Goal: Find specific page/section: Find specific page/section

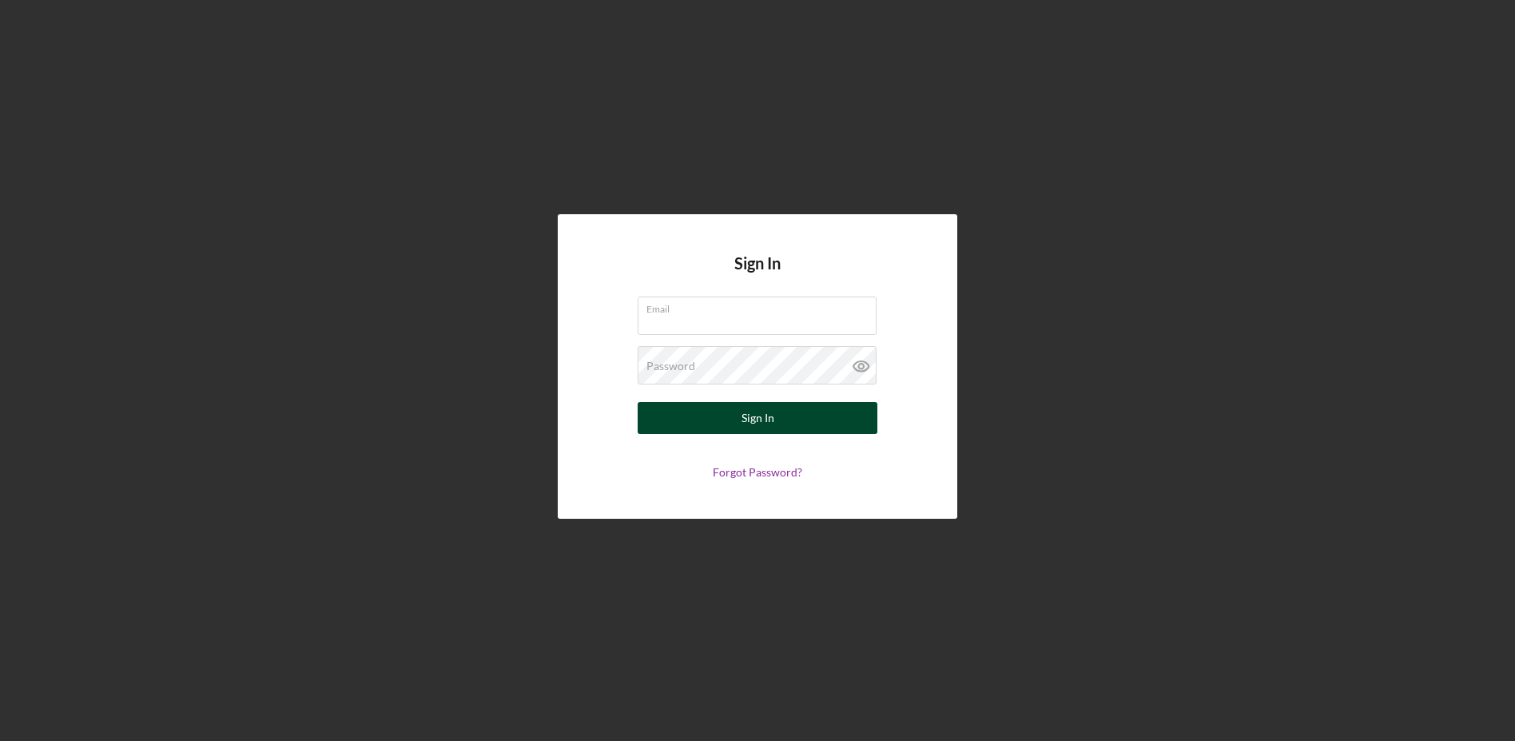
type input "[PERSON_NAME][EMAIL_ADDRESS][DOMAIN_NAME]"
click at [707, 415] on button "Sign In" at bounding box center [758, 418] width 240 height 32
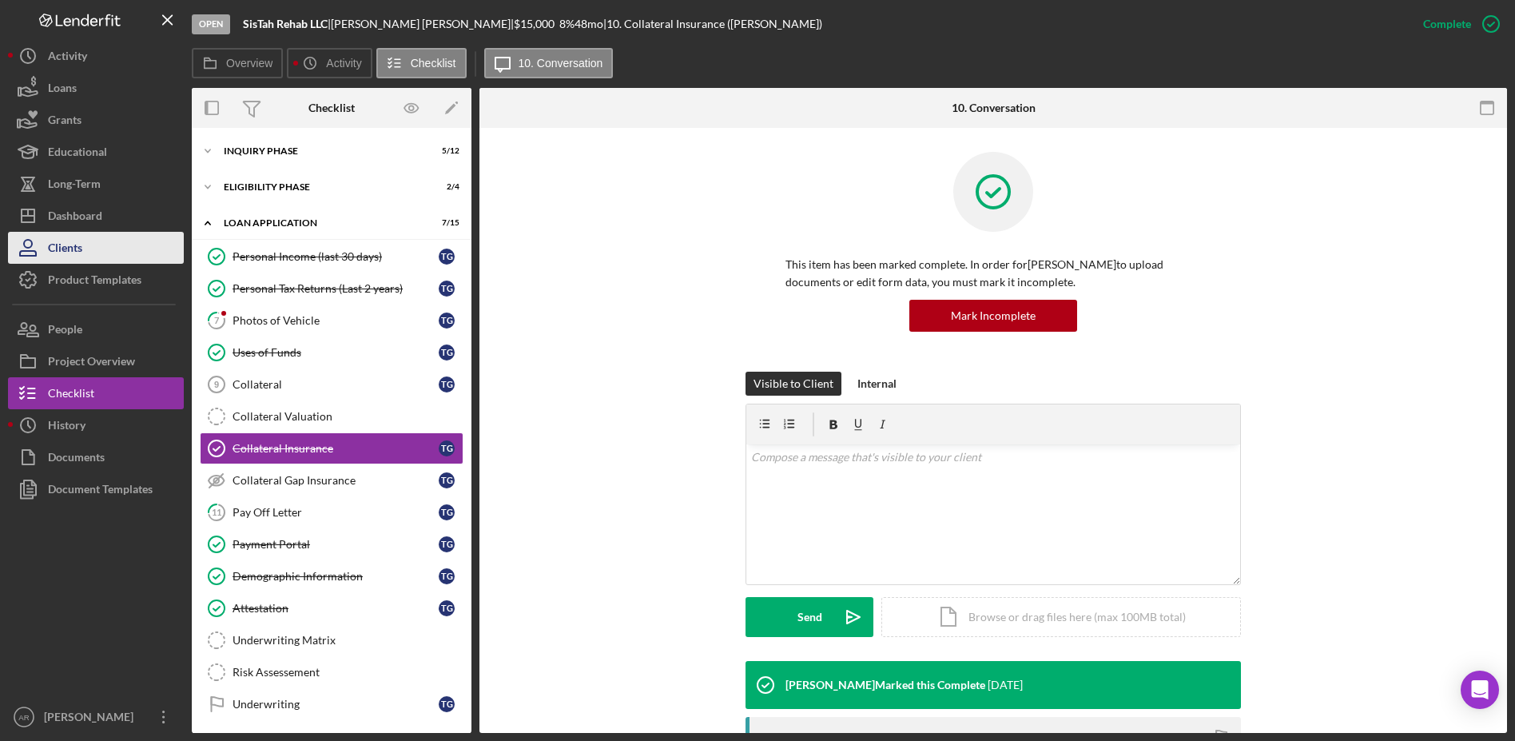
scroll to position [18, 0]
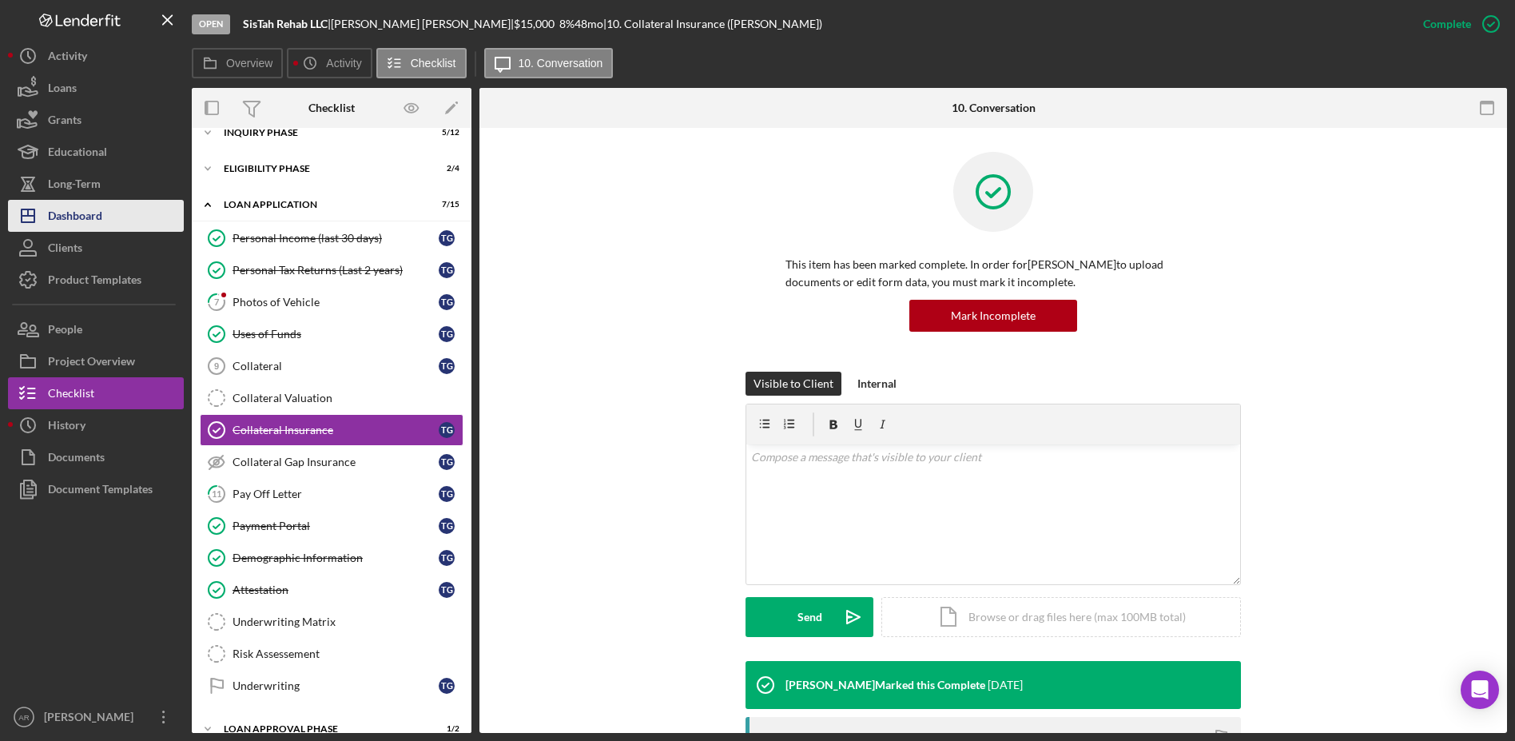
click at [70, 212] on div "Dashboard" at bounding box center [75, 218] width 54 height 36
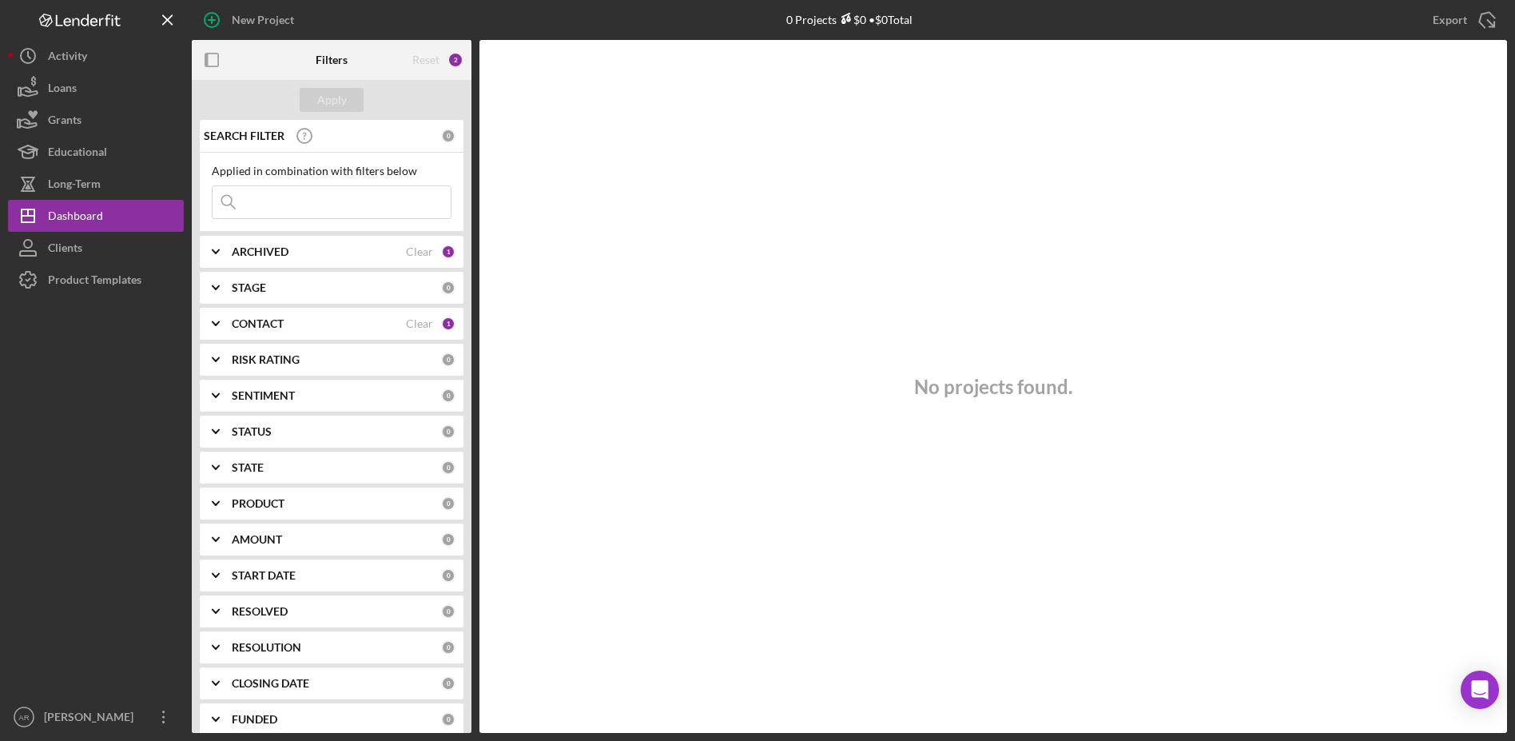
click at [254, 204] on input at bounding box center [332, 202] width 238 height 32
type input "[PERSON_NAME]"
click at [222, 322] on icon "Icon/Expander" at bounding box center [216, 324] width 40 height 40
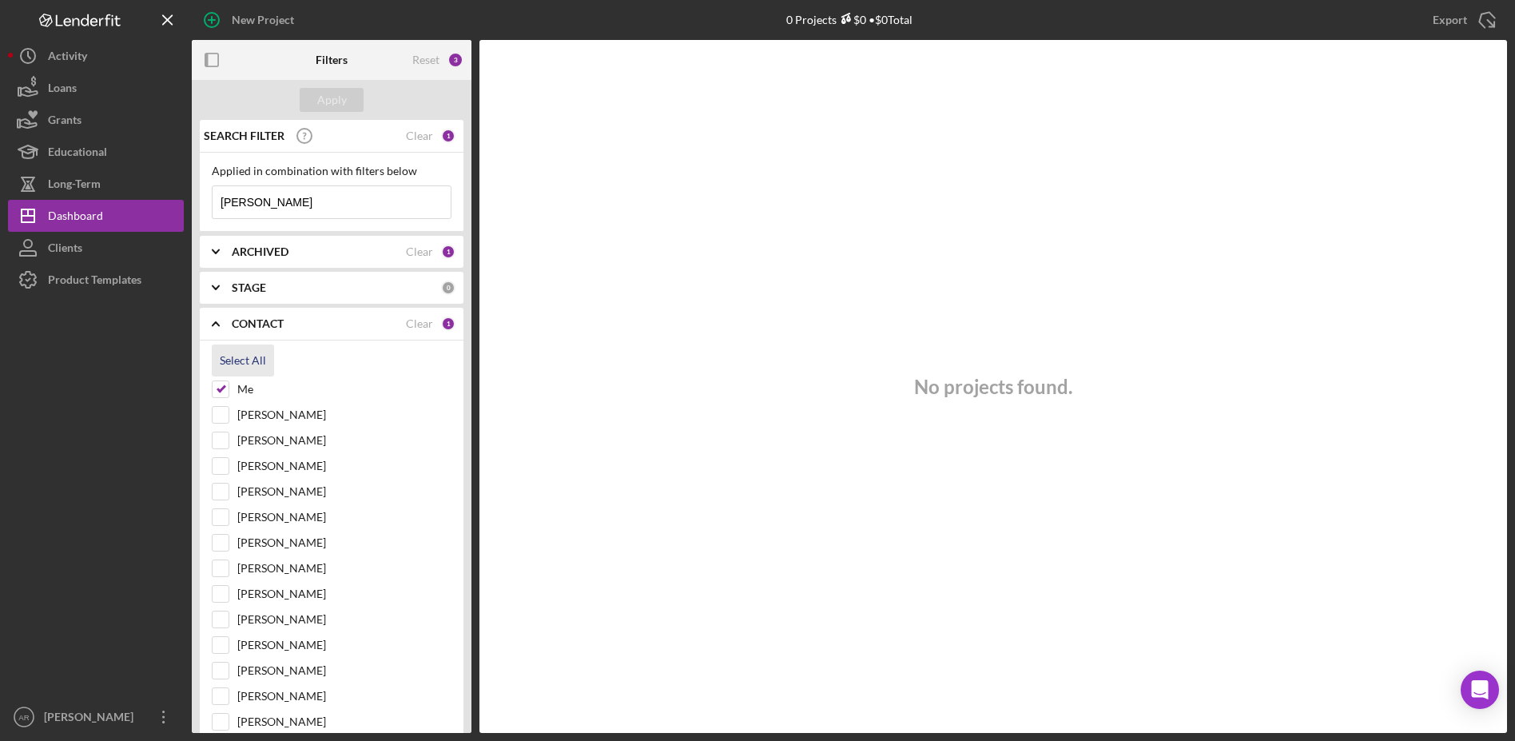
click at [248, 362] on div "Select All" at bounding box center [243, 360] width 46 height 32
checkbox input "true"
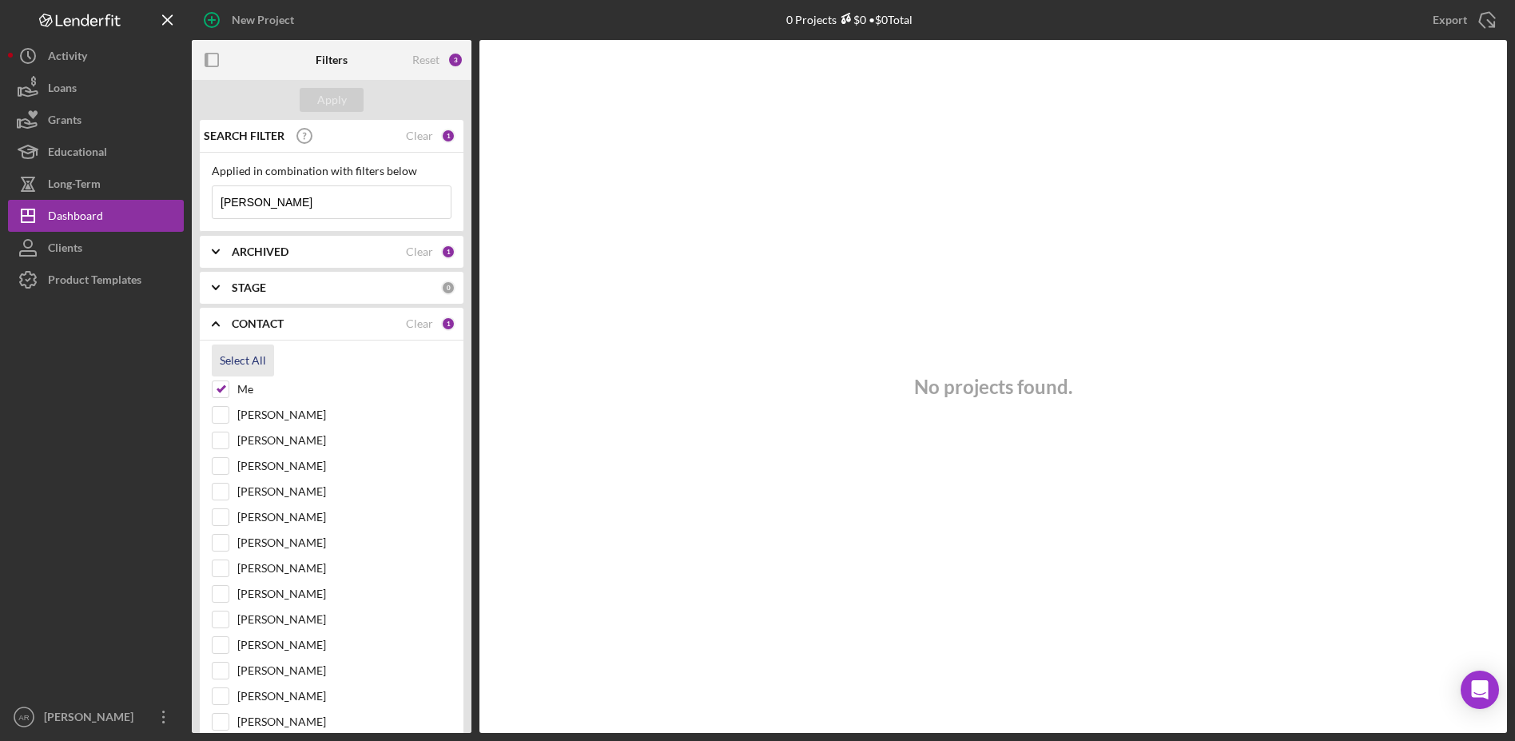
checkbox input "true"
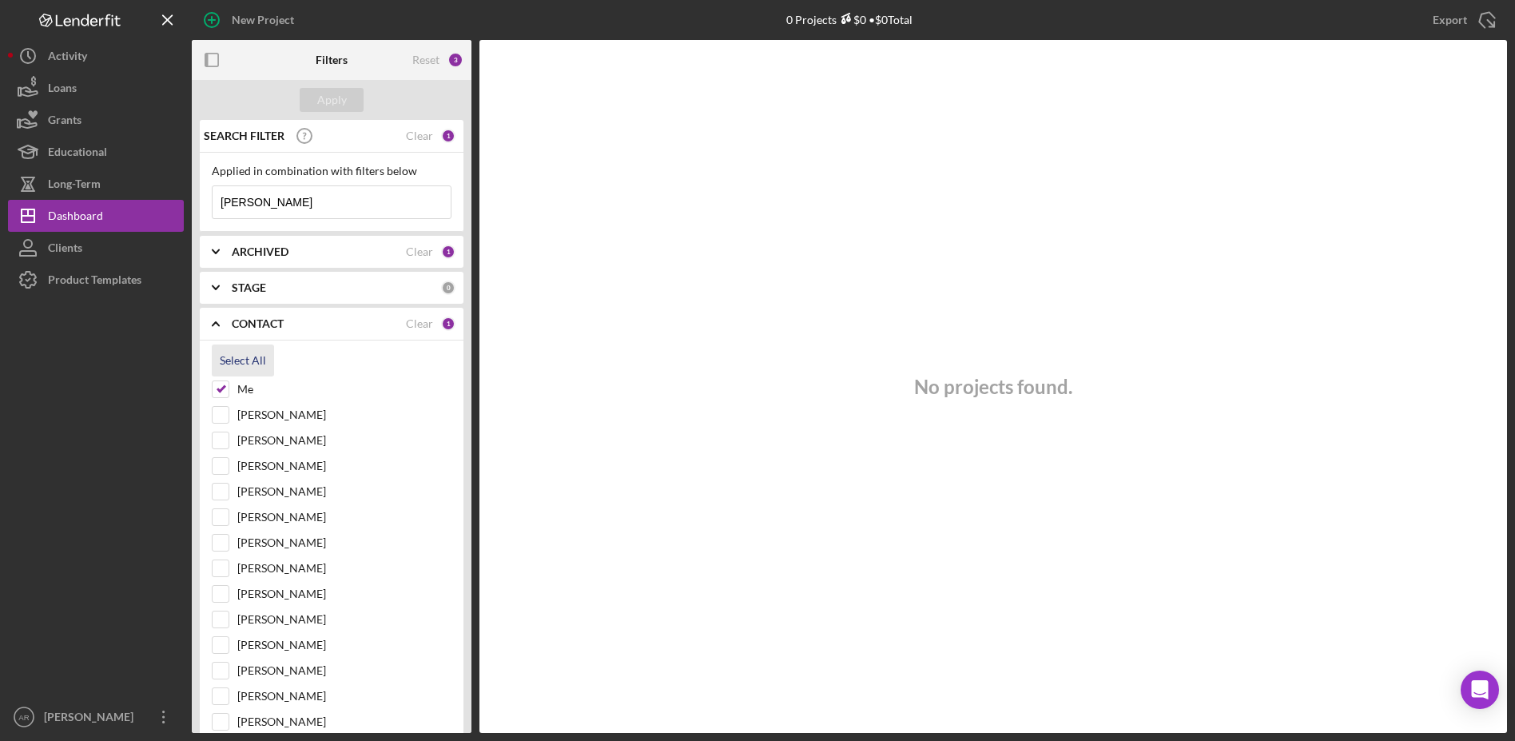
checkbox input "true"
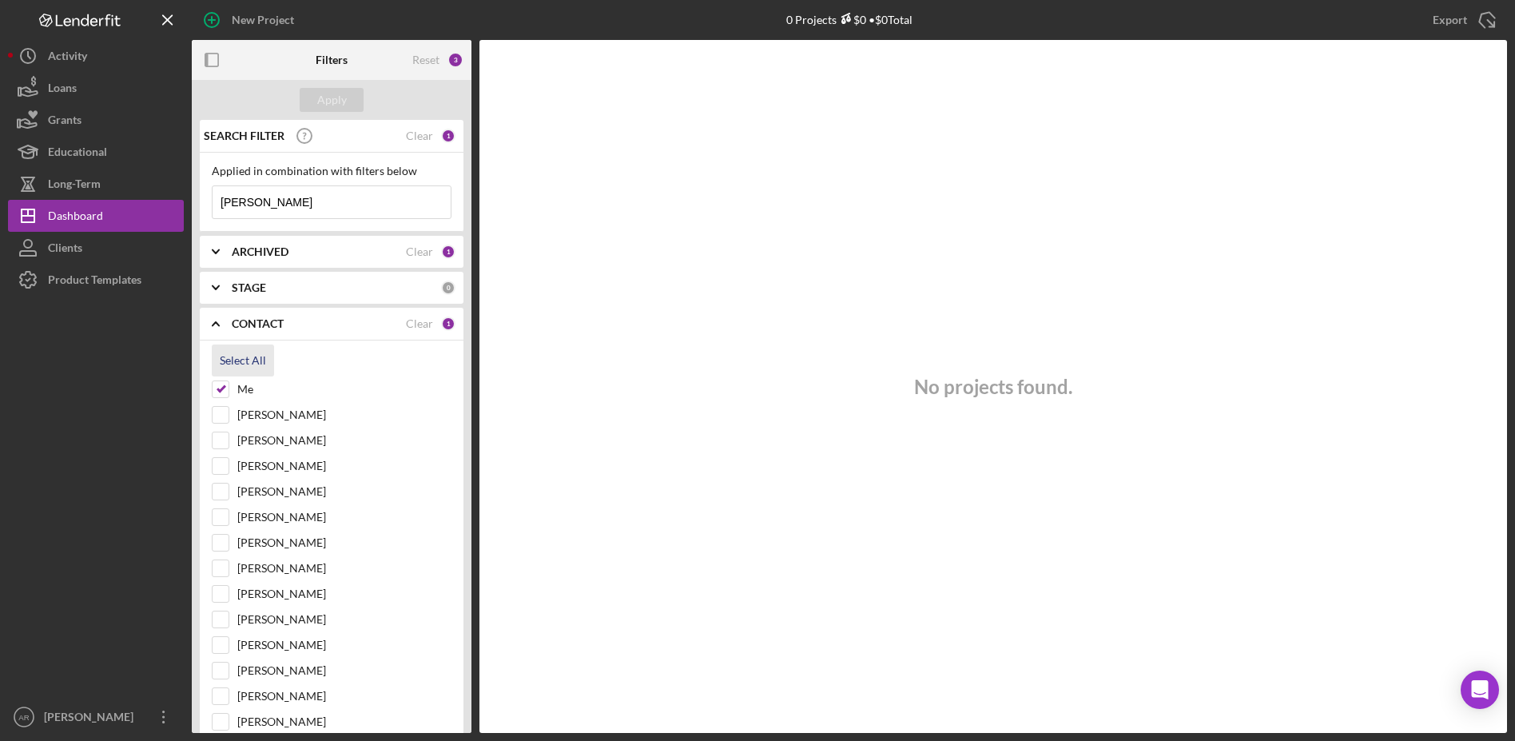
checkbox input "true"
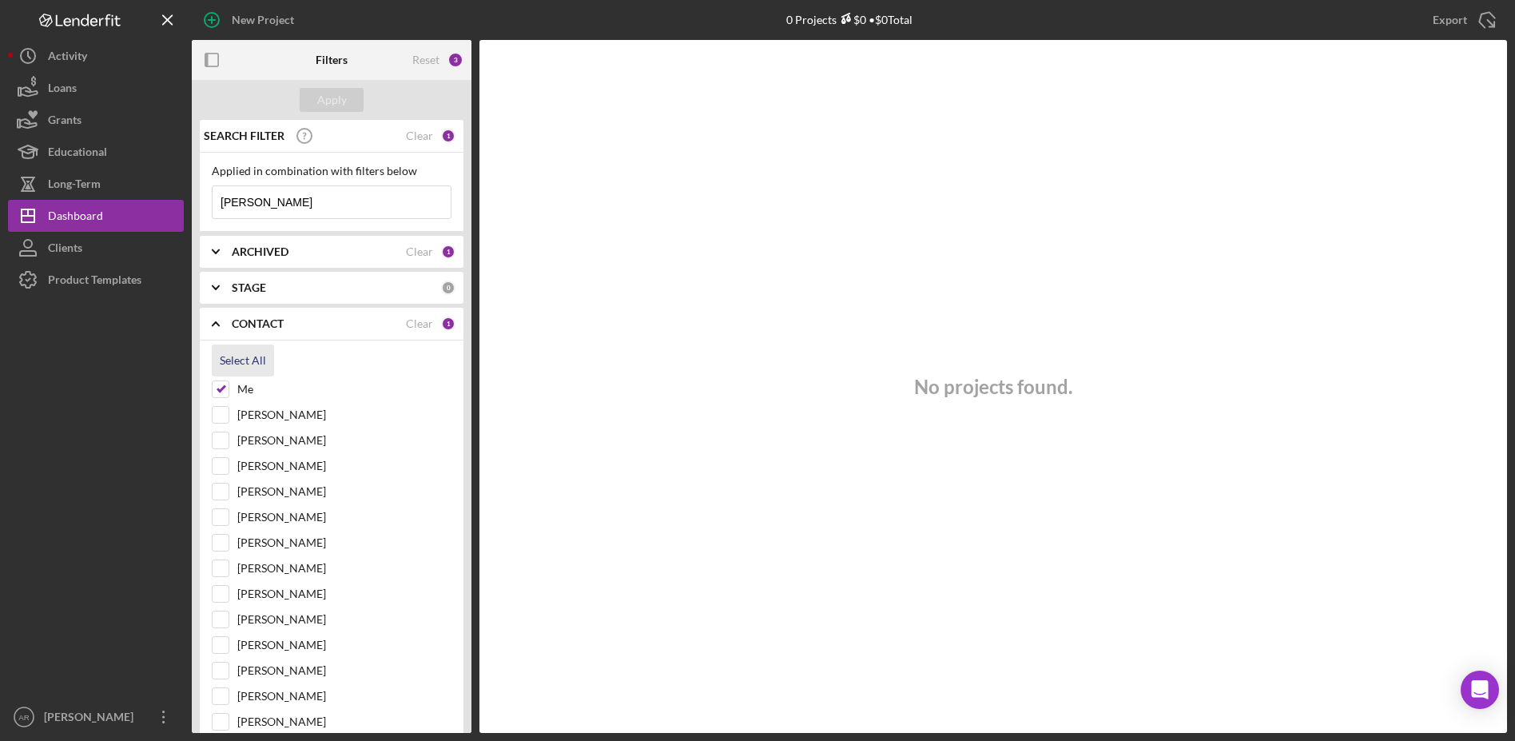
checkbox input "true"
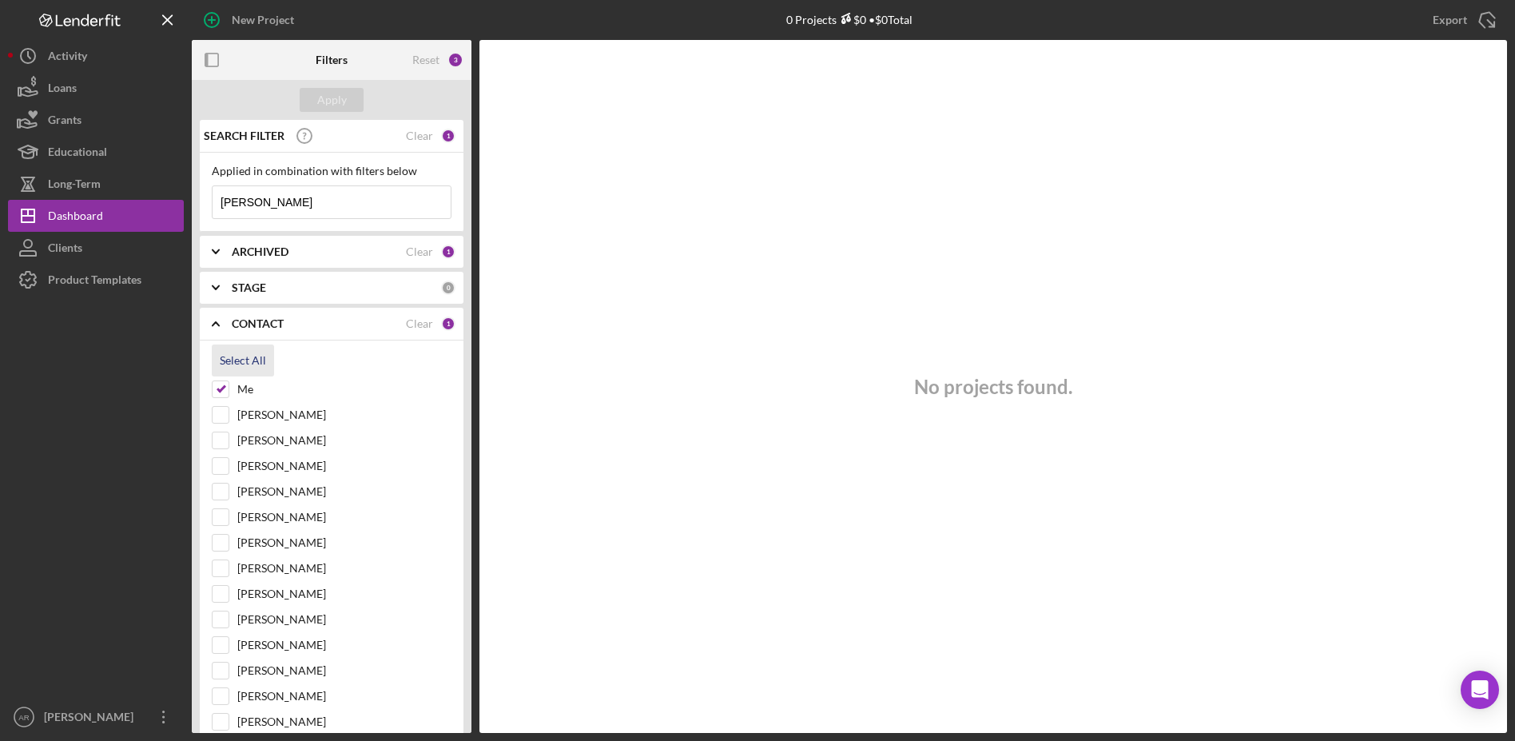
checkbox input "true"
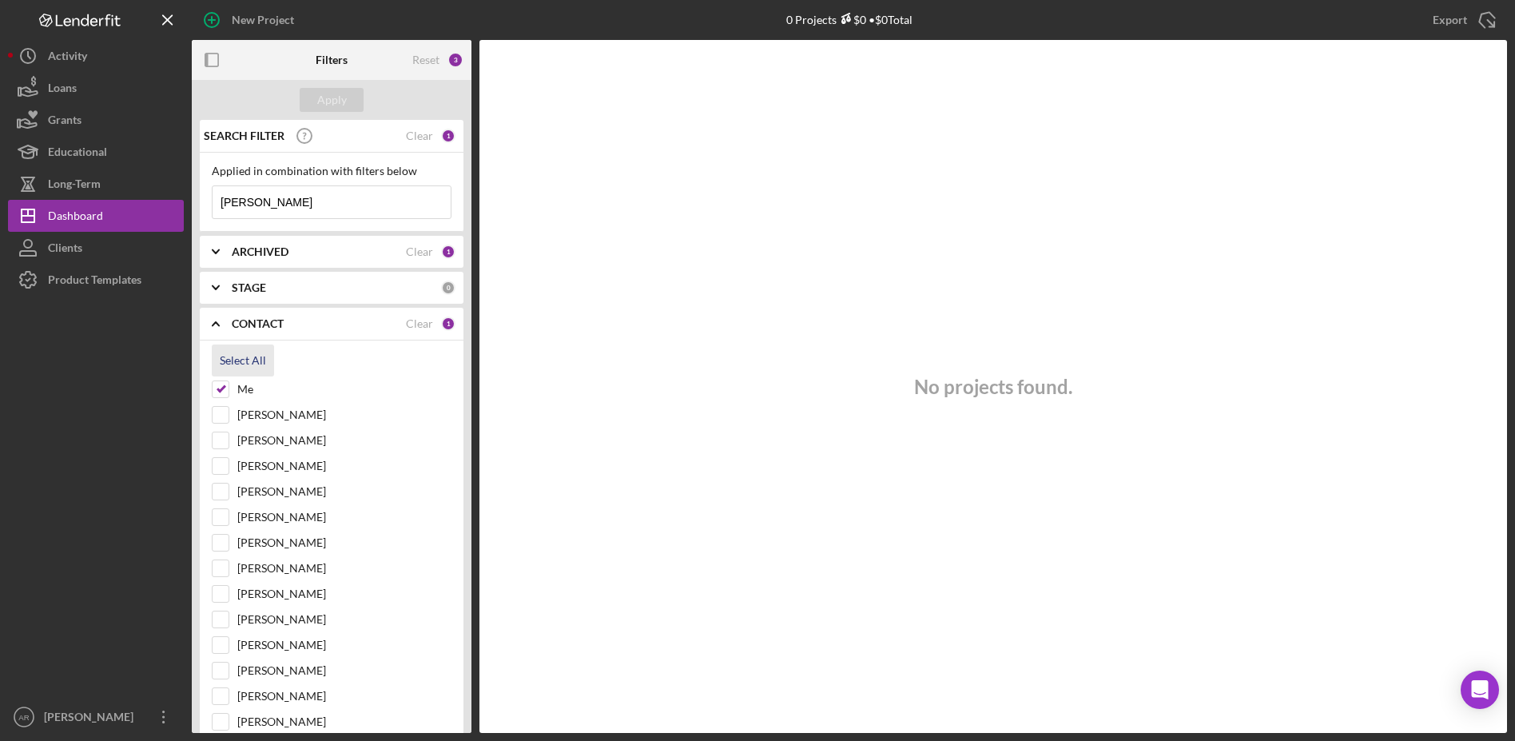
checkbox input "true"
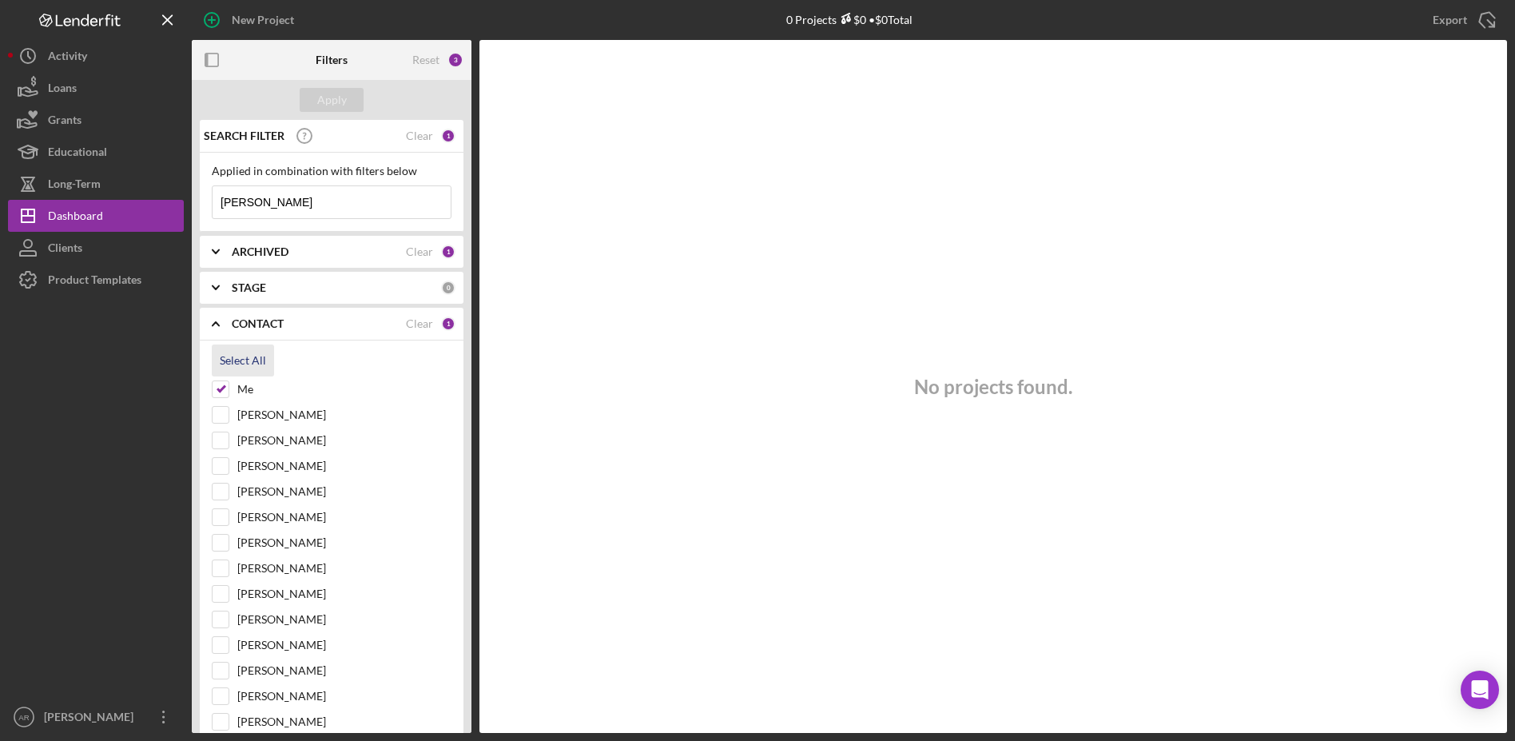
checkbox input "true"
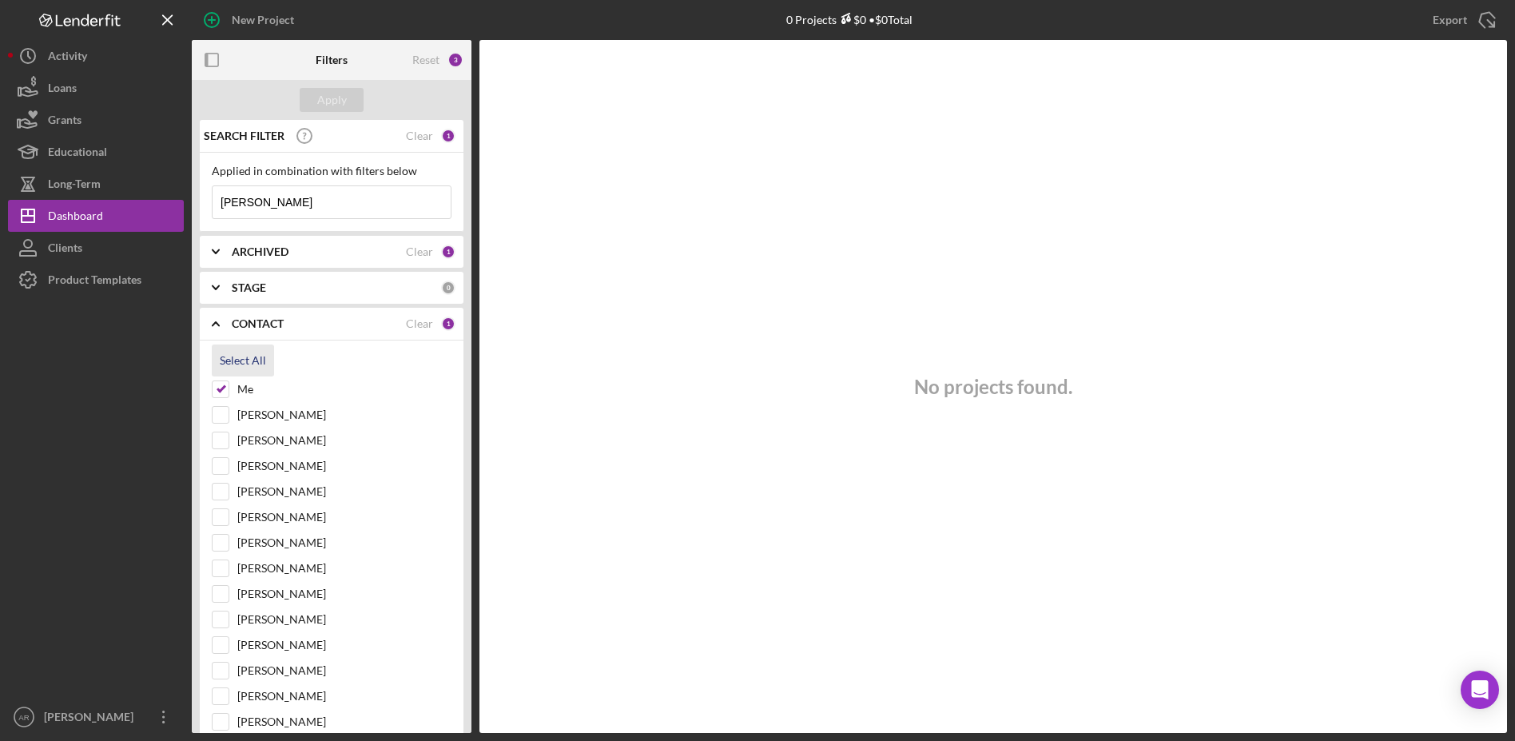
checkbox input "true"
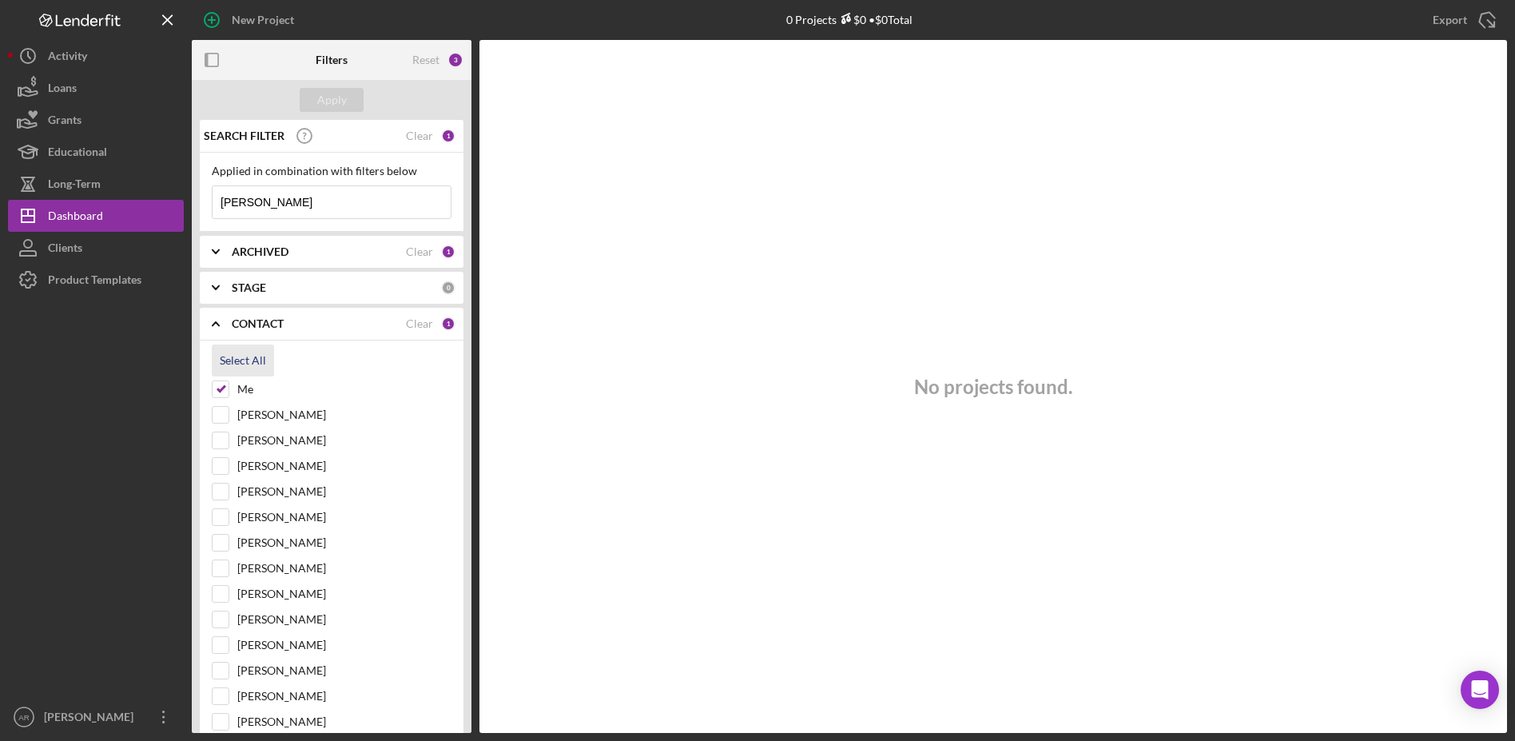
checkbox input "true"
click at [218, 288] on icon "Icon/Expander" at bounding box center [216, 288] width 40 height 40
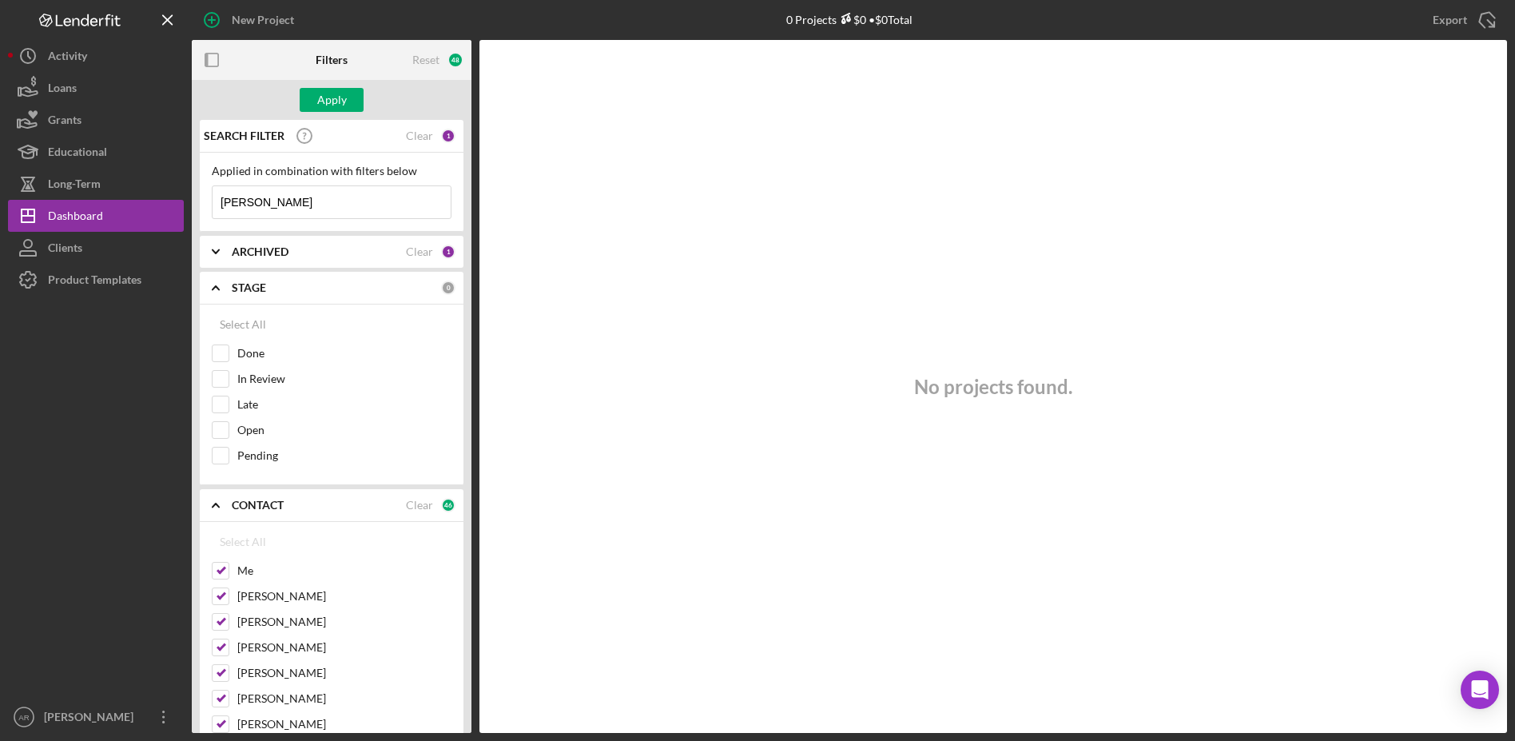
click at [602, 298] on div "No projects found." at bounding box center [992, 386] width 1027 height 693
click at [220, 252] on icon "Icon/Expander" at bounding box center [216, 252] width 40 height 40
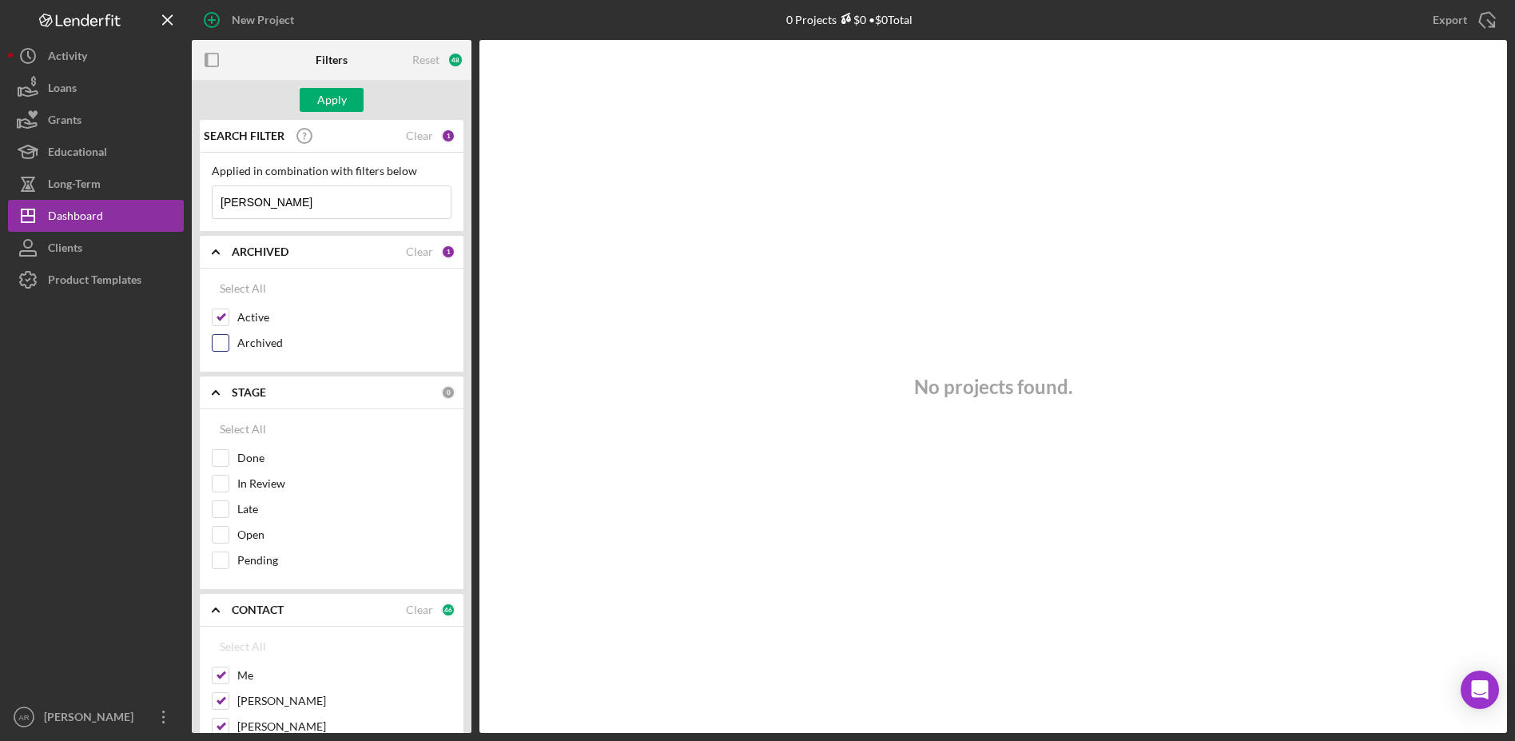
click at [226, 343] on input "Archived" at bounding box center [221, 343] width 16 height 16
checkbox input "true"
click at [327, 101] on div "Apply" at bounding box center [332, 100] width 30 height 24
click at [232, 425] on div "Select All" at bounding box center [243, 429] width 46 height 32
checkbox input "true"
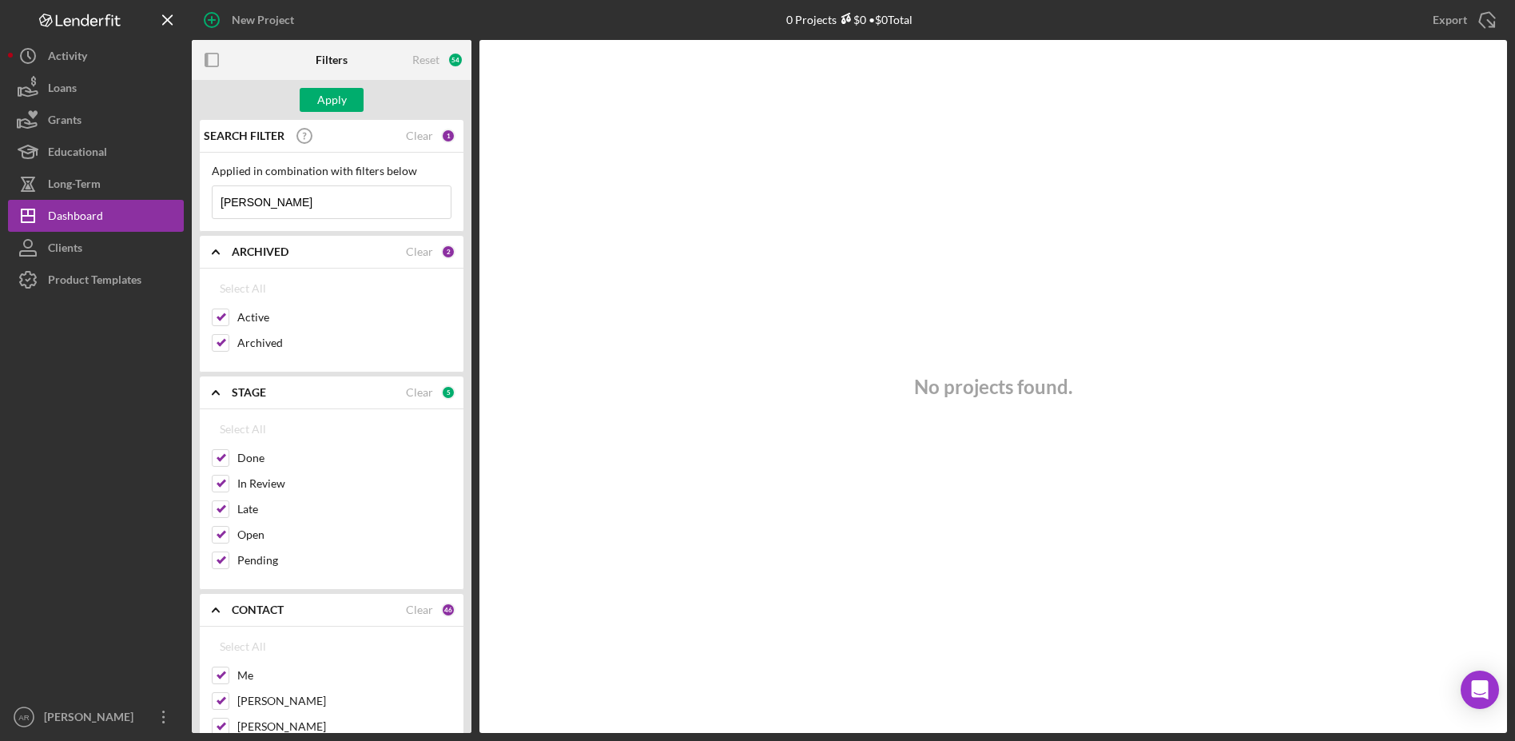
checkbox input "true"
click at [339, 101] on div "Apply" at bounding box center [332, 100] width 30 height 24
